Goal: Check status: Check status

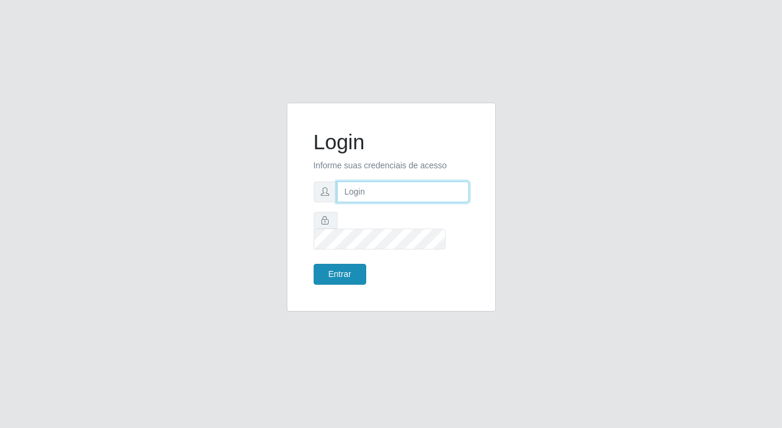
type input "[PERSON_NAME][EMAIL_ADDRESS][DOMAIN_NAME]"
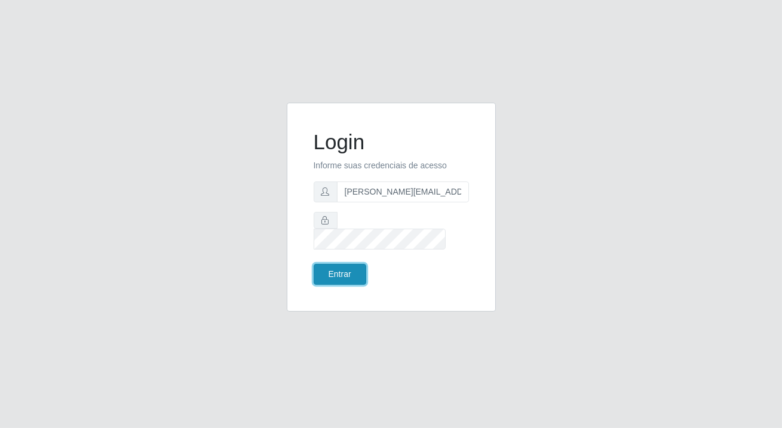
click at [327, 267] on button "Entrar" at bounding box center [340, 274] width 53 height 21
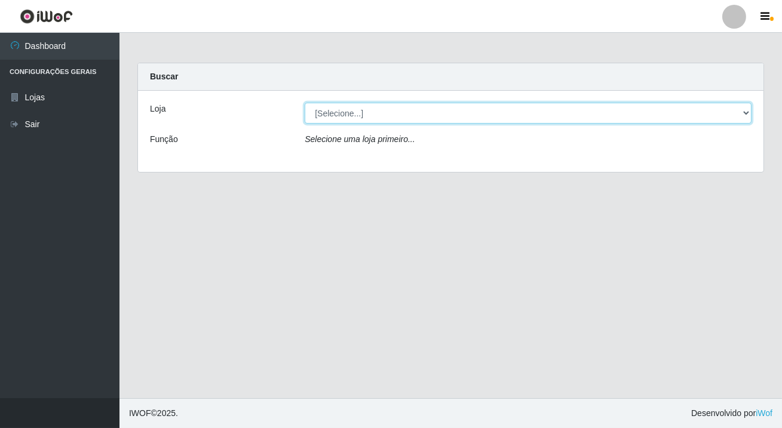
drag, startPoint x: 355, startPoint y: 110, endPoint x: 360, endPoint y: 149, distance: 39.8
click at [355, 110] on select "[Selecione...] Rede Potiguar 2 - Macaíba" at bounding box center [528, 113] width 447 height 21
select select "101"
click at [305, 103] on select "[Selecione...] Rede Potiguar 2 - Macaíba" at bounding box center [528, 113] width 447 height 21
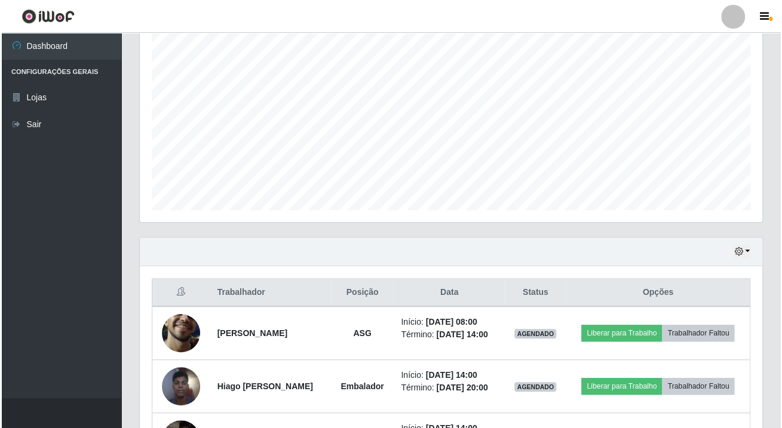
scroll to position [311, 0]
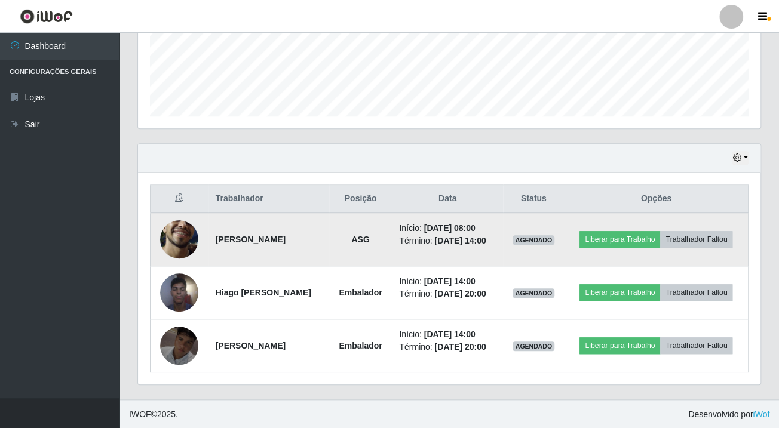
click at [191, 243] on img at bounding box center [179, 239] width 38 height 85
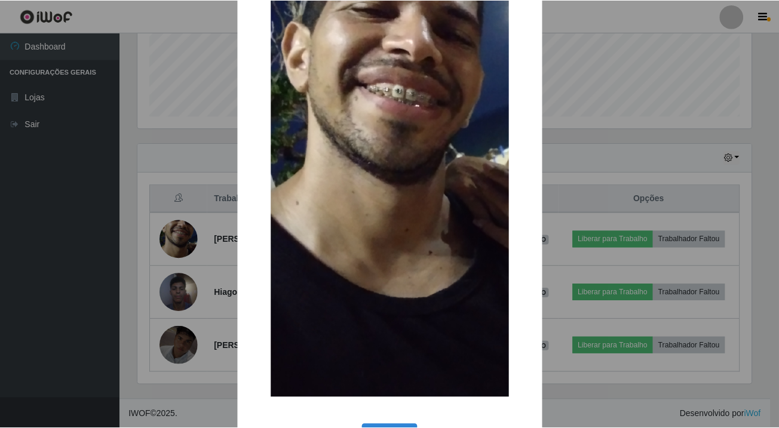
scroll to position [207, 0]
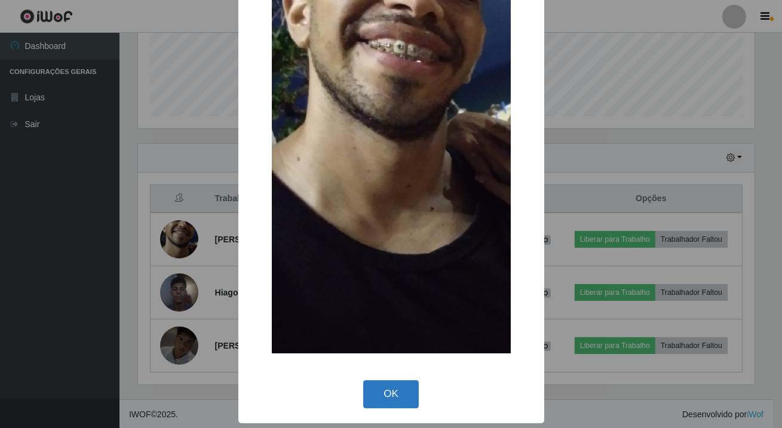
click at [411, 408] on button "OK" at bounding box center [391, 395] width 56 height 28
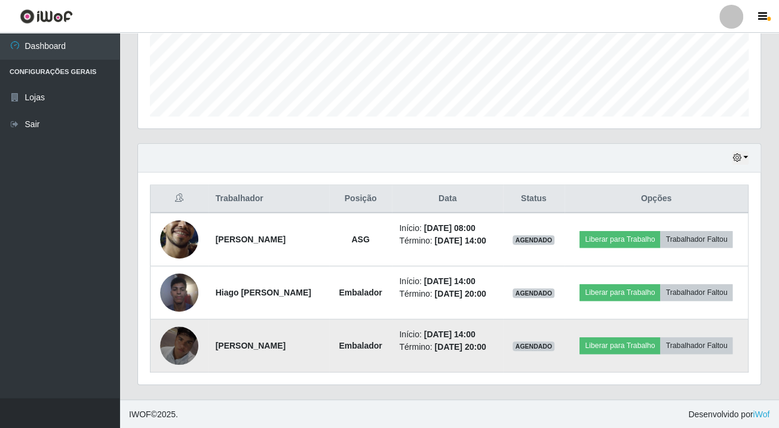
scroll to position [248, 622]
click at [186, 341] on img at bounding box center [179, 346] width 38 height 38
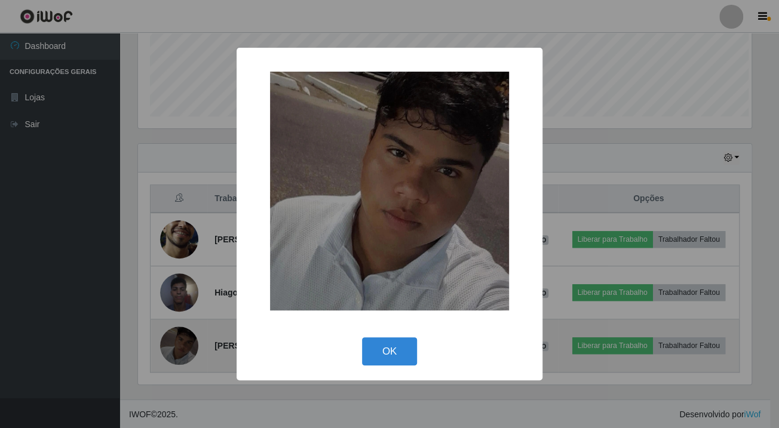
scroll to position [248, 616]
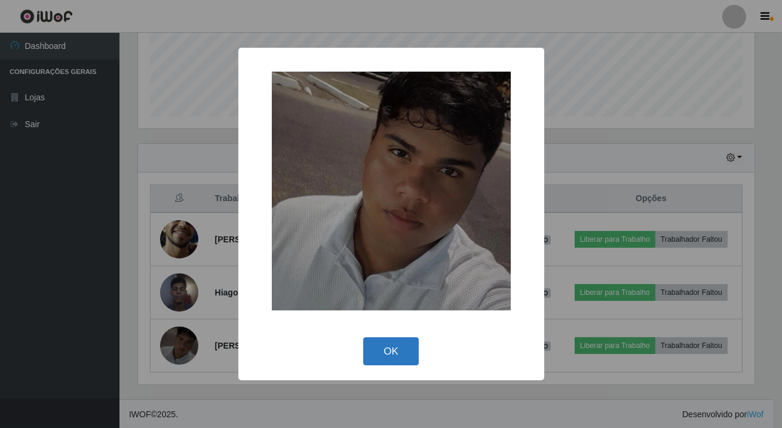
click at [385, 352] on button "OK" at bounding box center [391, 352] width 56 height 28
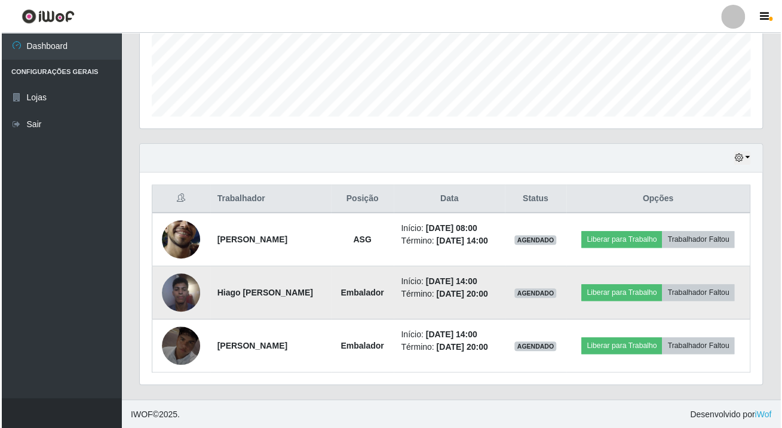
scroll to position [248, 622]
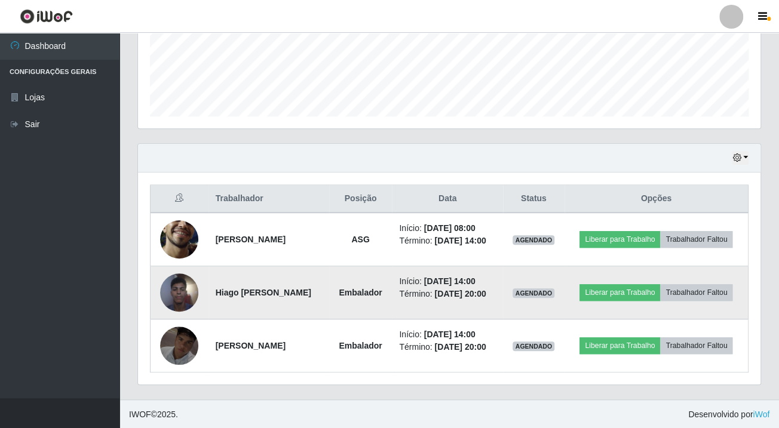
click at [176, 296] on img at bounding box center [179, 292] width 38 height 51
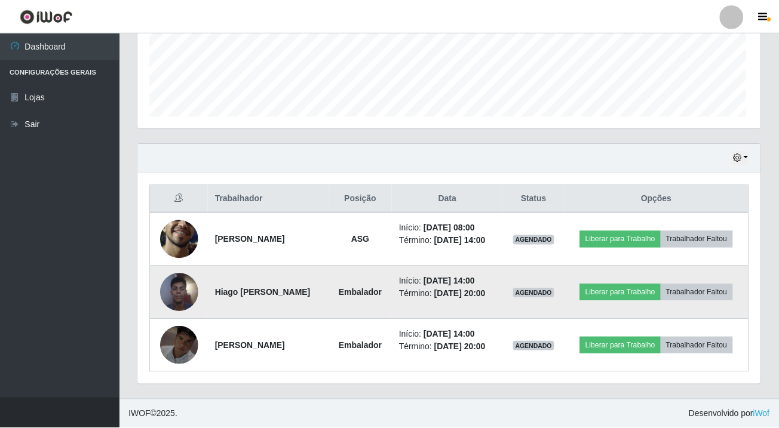
scroll to position [248, 616]
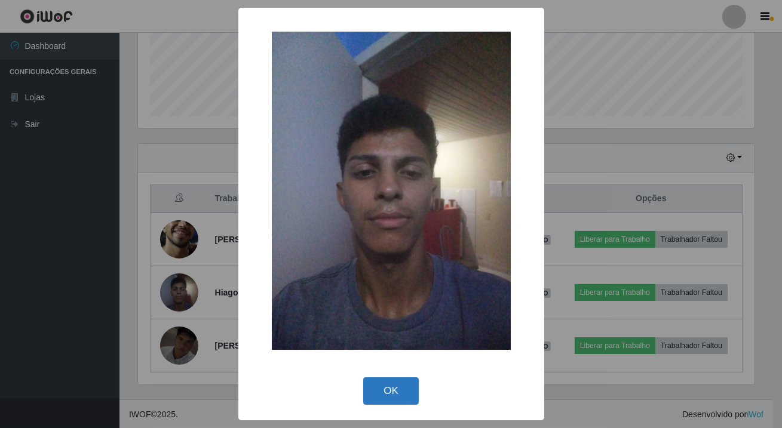
click at [377, 379] on button "OK" at bounding box center [391, 392] width 56 height 28
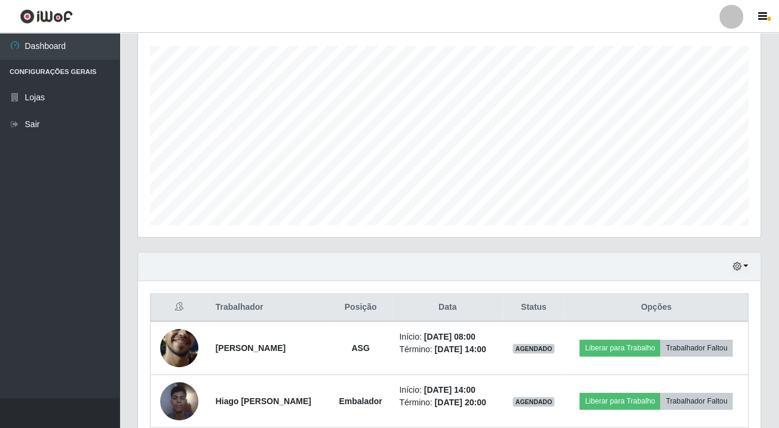
scroll to position [311, 0]
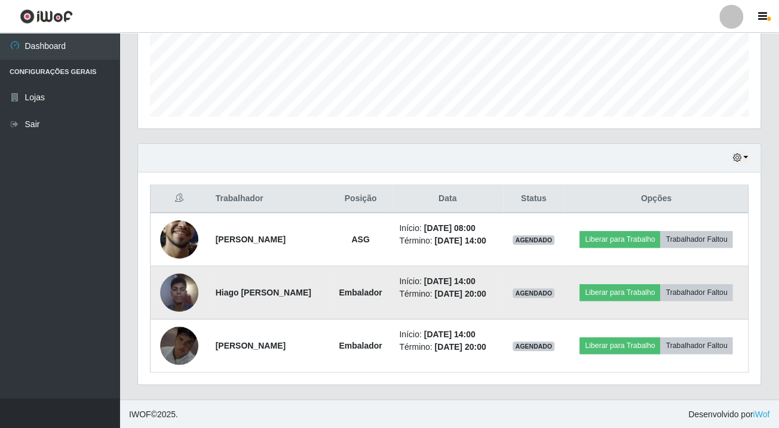
click at [222, 295] on strong "Hiago [PERSON_NAME]" at bounding box center [264, 293] width 96 height 10
click at [262, 293] on strong "Hiago [PERSON_NAME]" at bounding box center [264, 293] width 96 height 10
click at [262, 292] on strong "Hiago [PERSON_NAME]" at bounding box center [264, 293] width 96 height 10
click at [292, 293] on strong "Hiago [PERSON_NAME]" at bounding box center [264, 293] width 96 height 10
click at [302, 296] on strong "Hiago [PERSON_NAME]" at bounding box center [264, 293] width 96 height 10
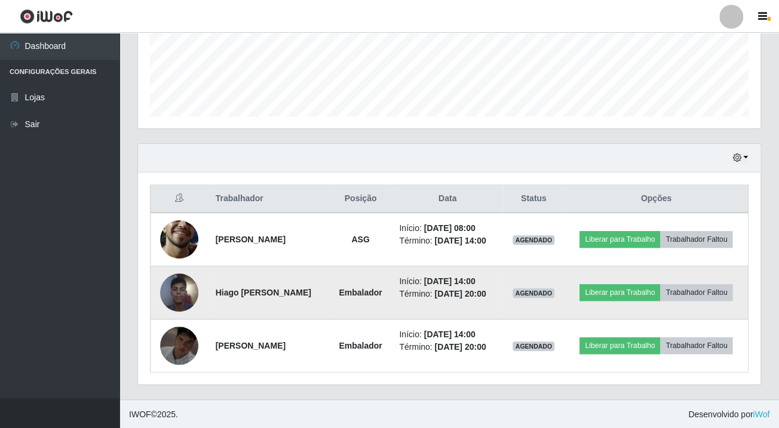
click at [313, 296] on td "Hiago [PERSON_NAME]" at bounding box center [269, 293] width 121 height 53
